Goal: Task Accomplishment & Management: Use online tool/utility

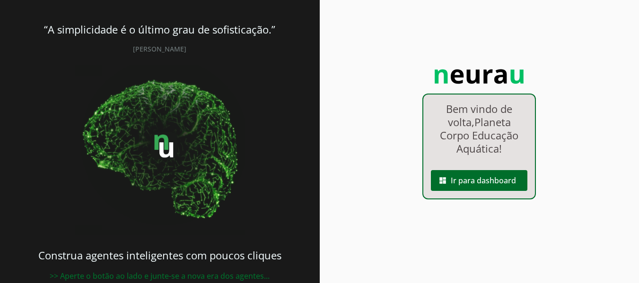
drag, startPoint x: 437, startPoint y: 192, endPoint x: 437, endPoint y: 187, distance: 5.2
click at [437, 191] on div "Bem vindo de volta, Planeta Corpo Educação Aquática ! dashboard Ir para dashboa…" at bounding box center [478, 147] width 113 height 106
click at [0, 0] on slot "dashboard" at bounding box center [0, 0] width 0 height 0
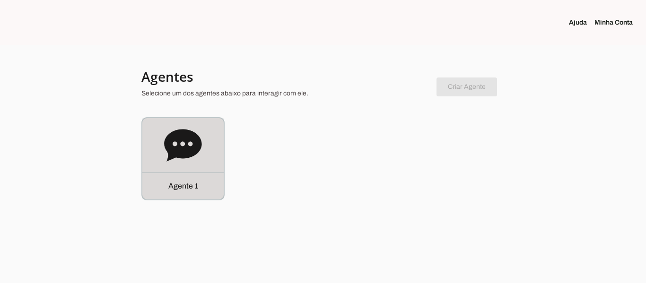
click at [184, 194] on div "Agente 1" at bounding box center [182, 186] width 81 height 27
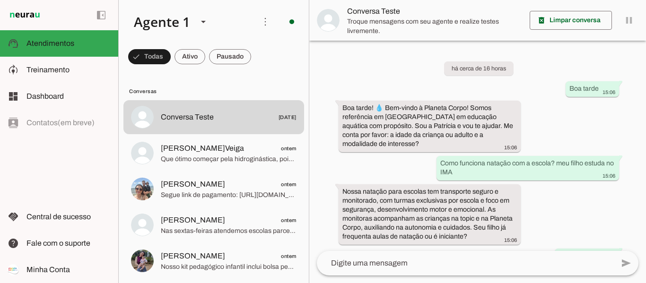
scroll to position [414, 0]
